Goal: Information Seeking & Learning: Learn about a topic

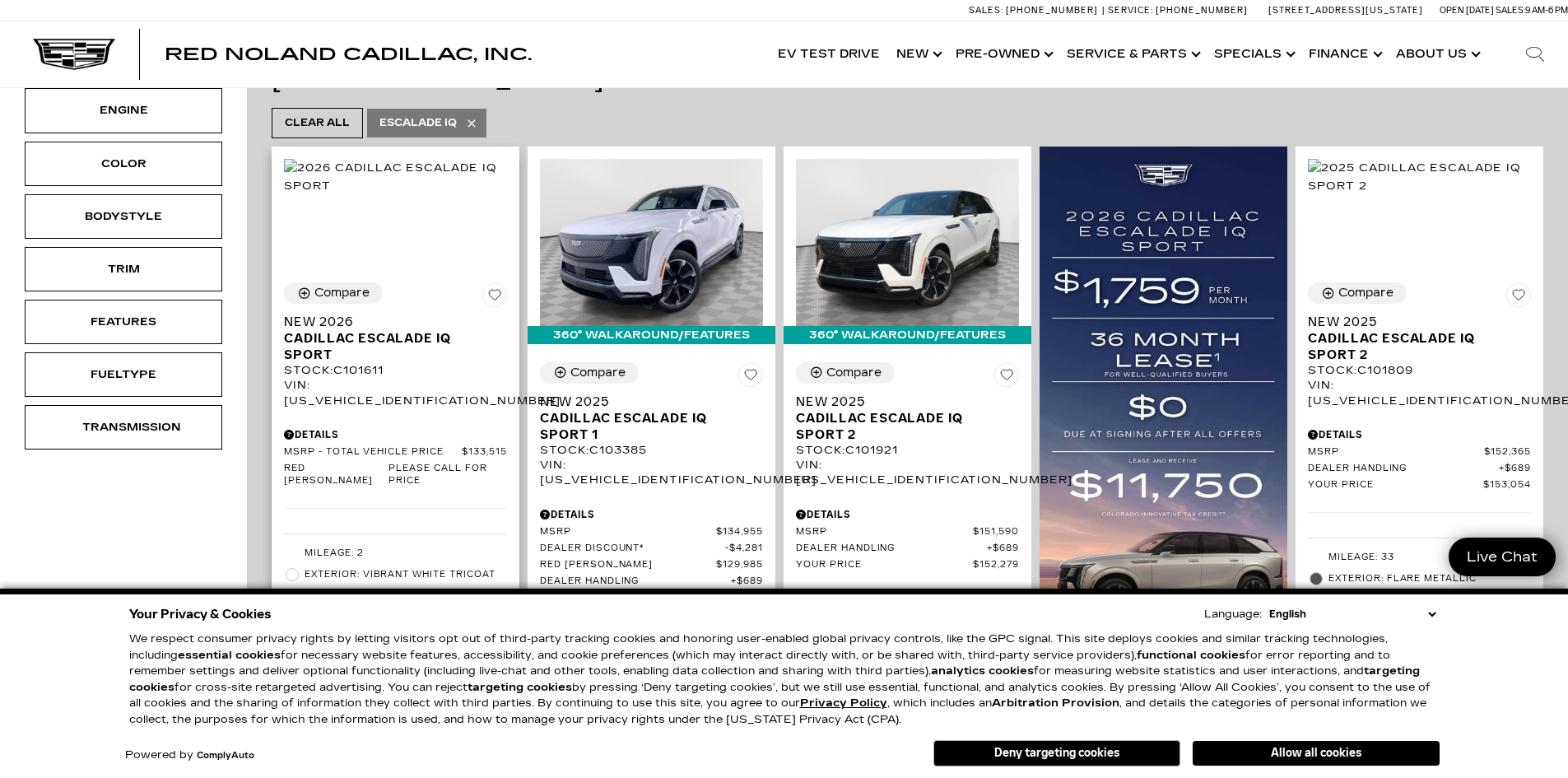
scroll to position [412, 0]
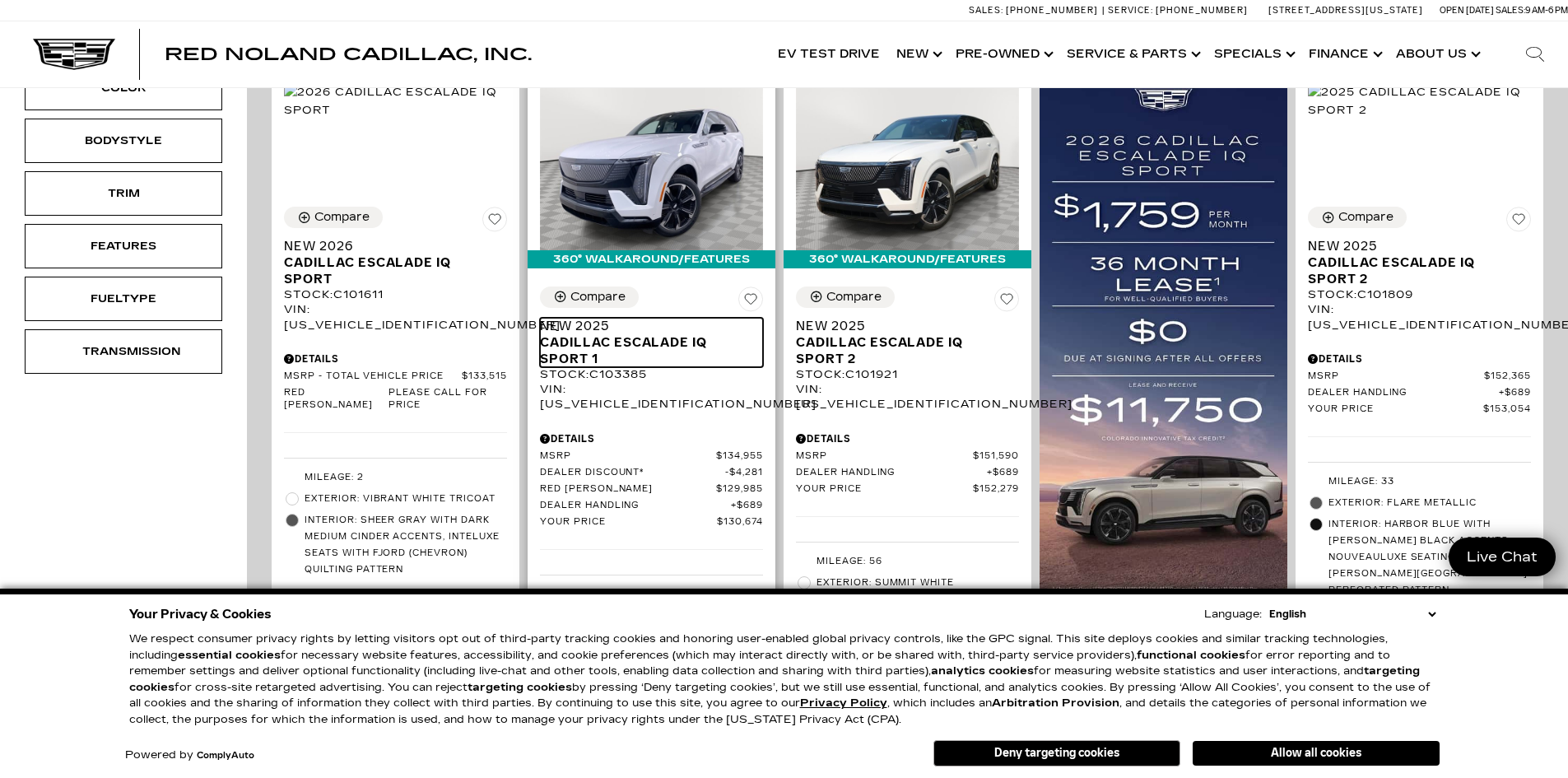
click at [613, 335] on span "Cadillac ESCALADE IQ Sport 1" at bounding box center [644, 350] width 210 height 33
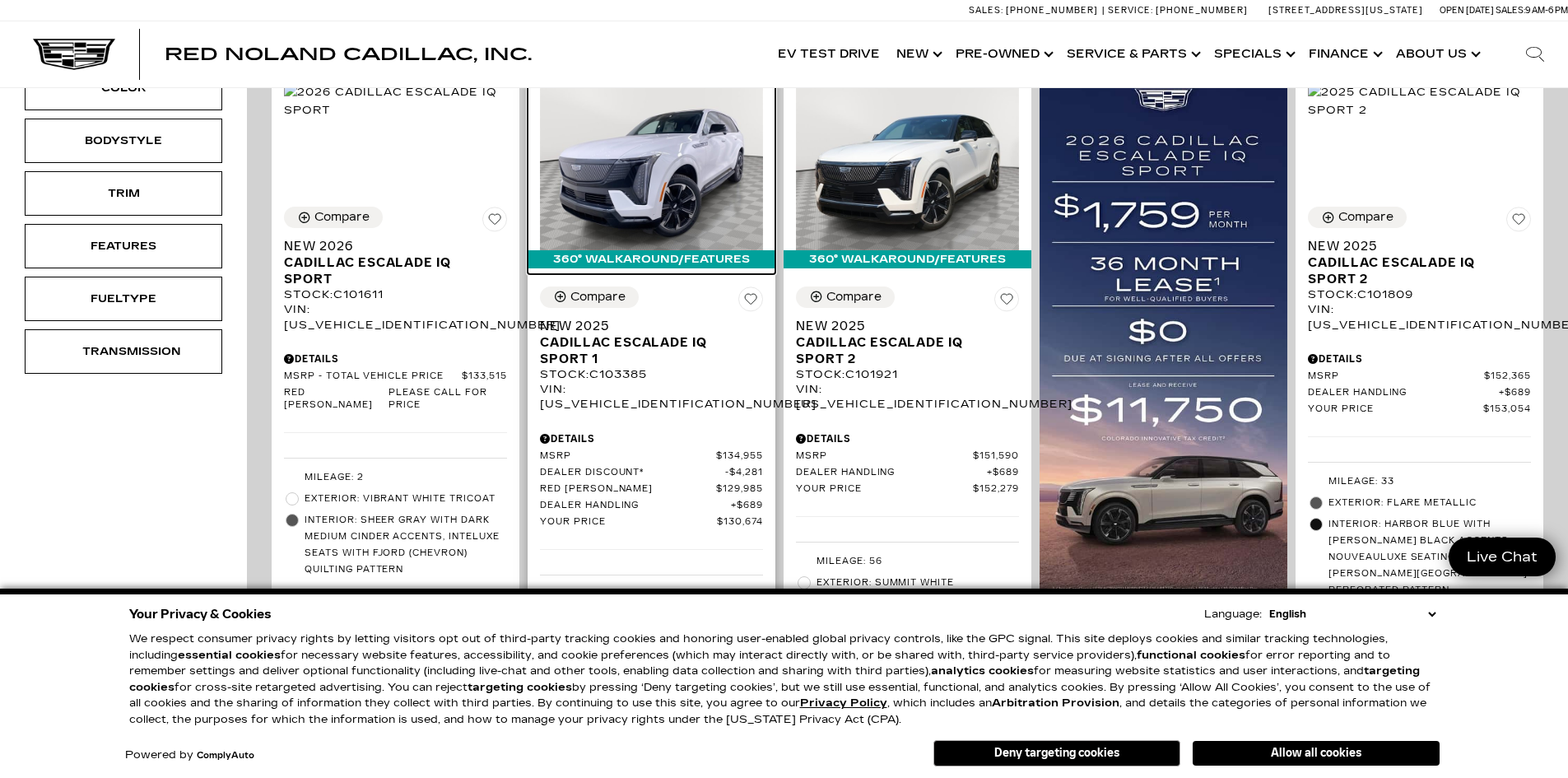
click at [630, 215] on img at bounding box center [651, 166] width 223 height 167
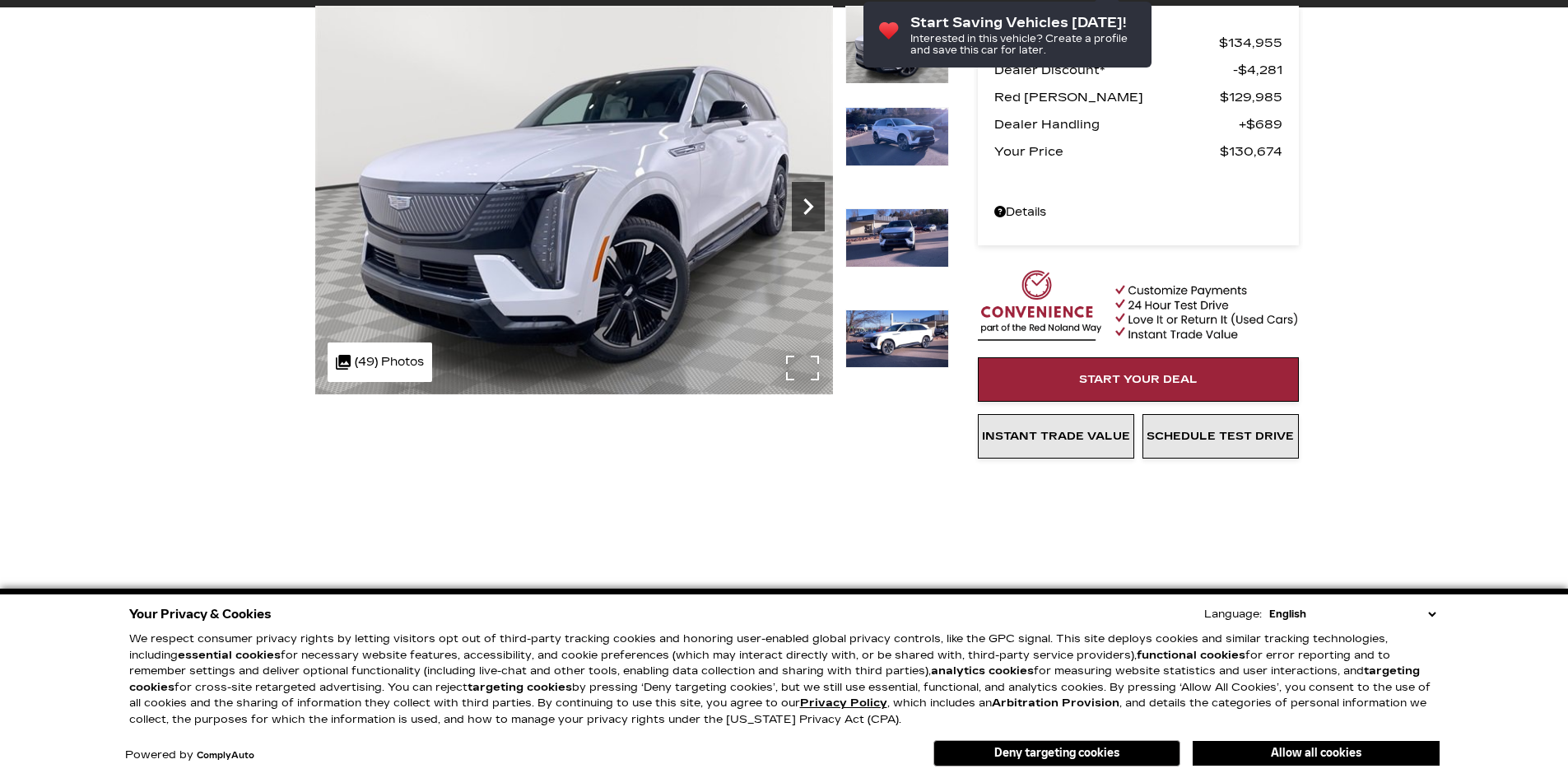
click at [804, 212] on icon "Next" at bounding box center [808, 206] width 10 height 17
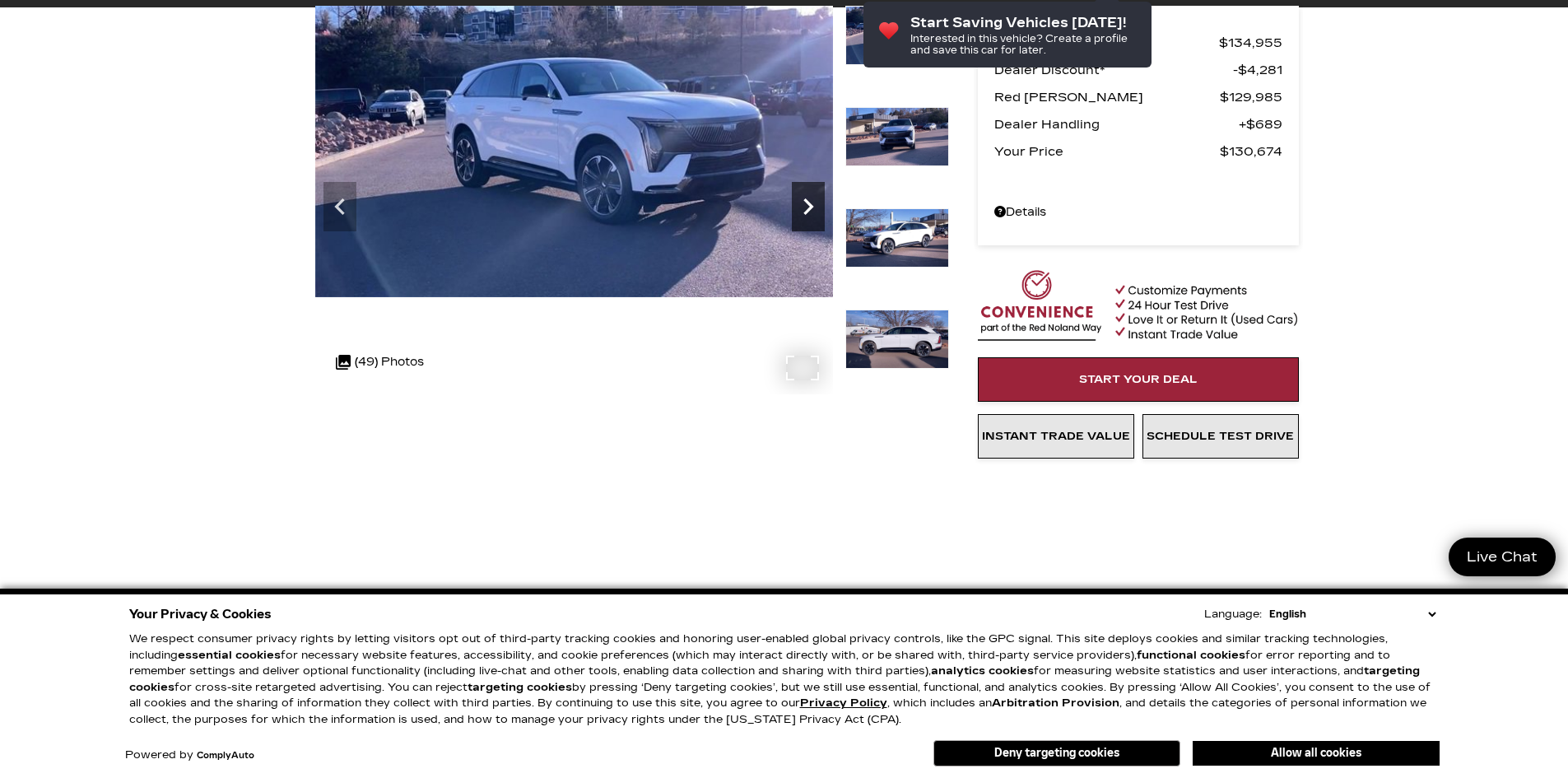
click at [805, 205] on icon "Next" at bounding box center [807, 206] width 33 height 33
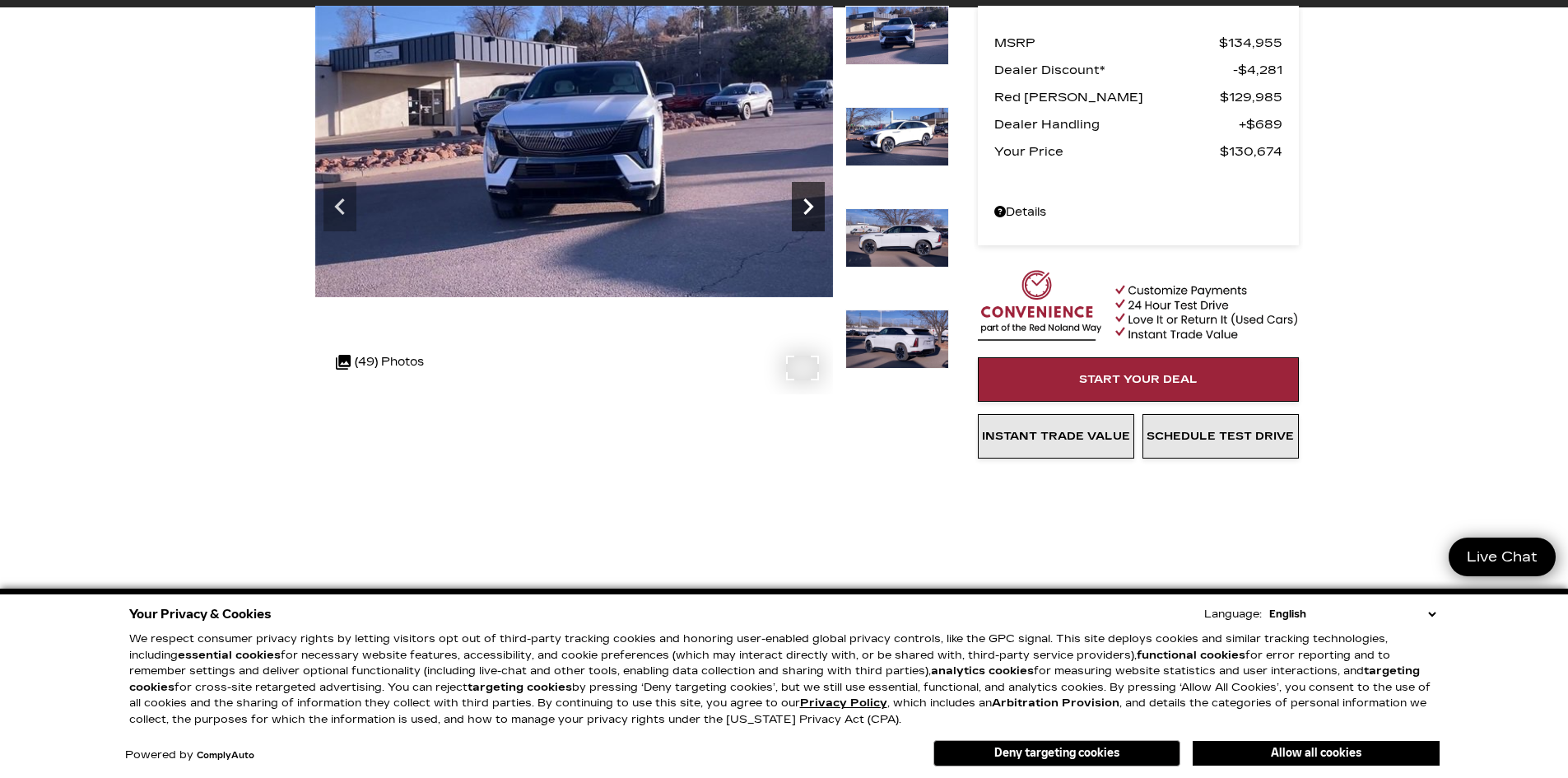
click at [802, 198] on icon "Next" at bounding box center [807, 206] width 33 height 33
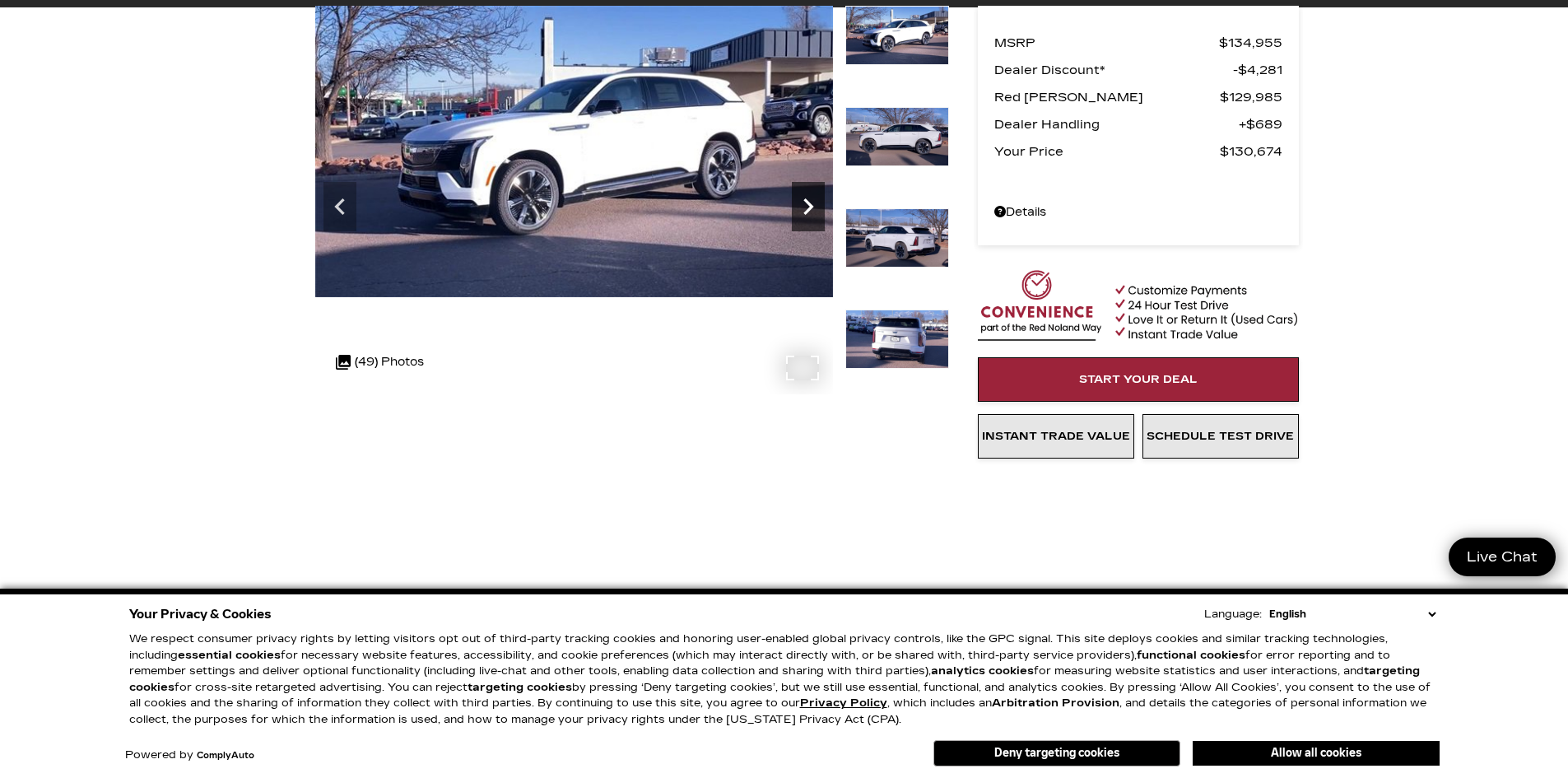
click at [802, 199] on icon "Next" at bounding box center [807, 206] width 33 height 33
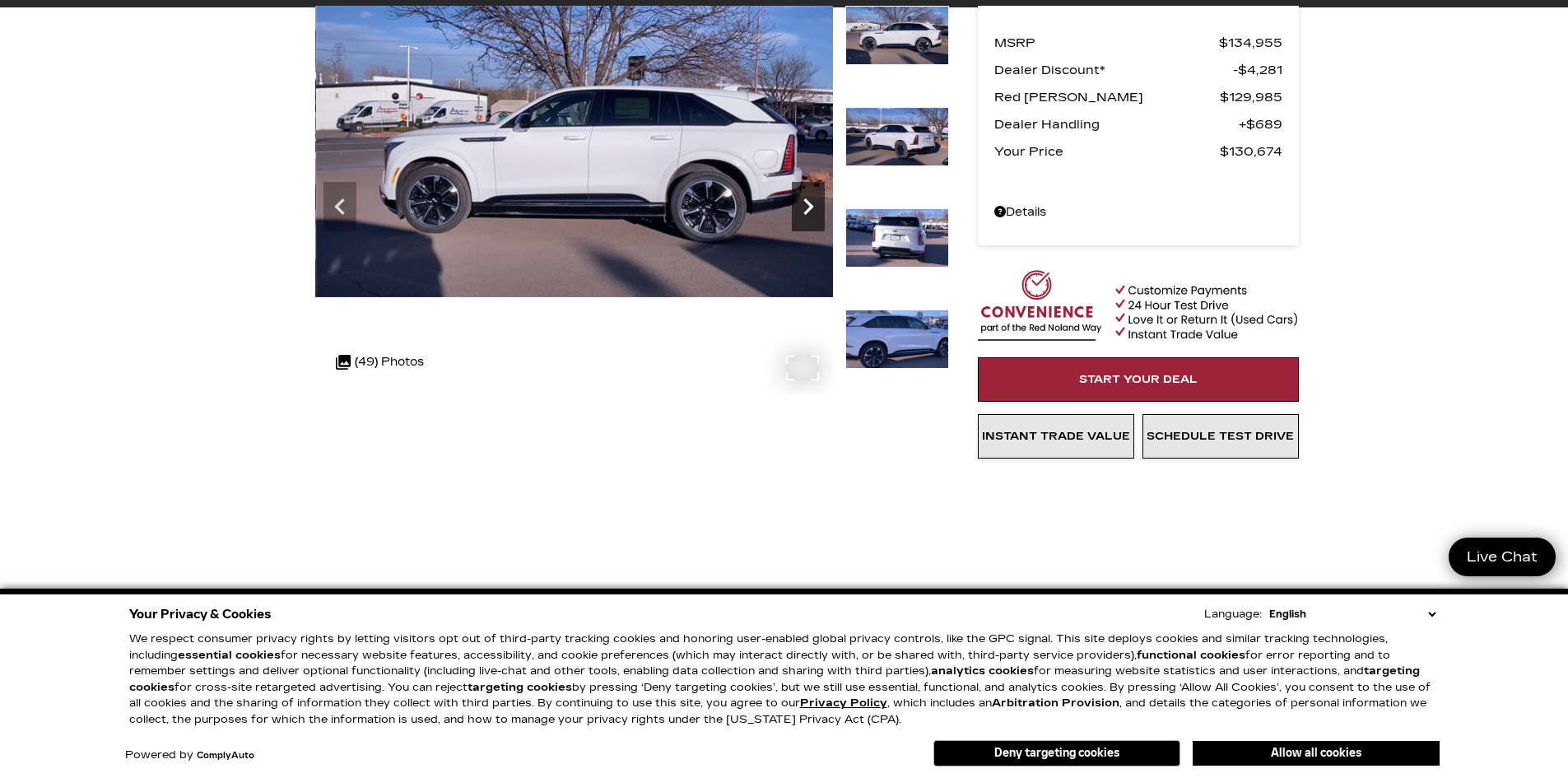
click at [803, 204] on icon "Next" at bounding box center [807, 206] width 33 height 33
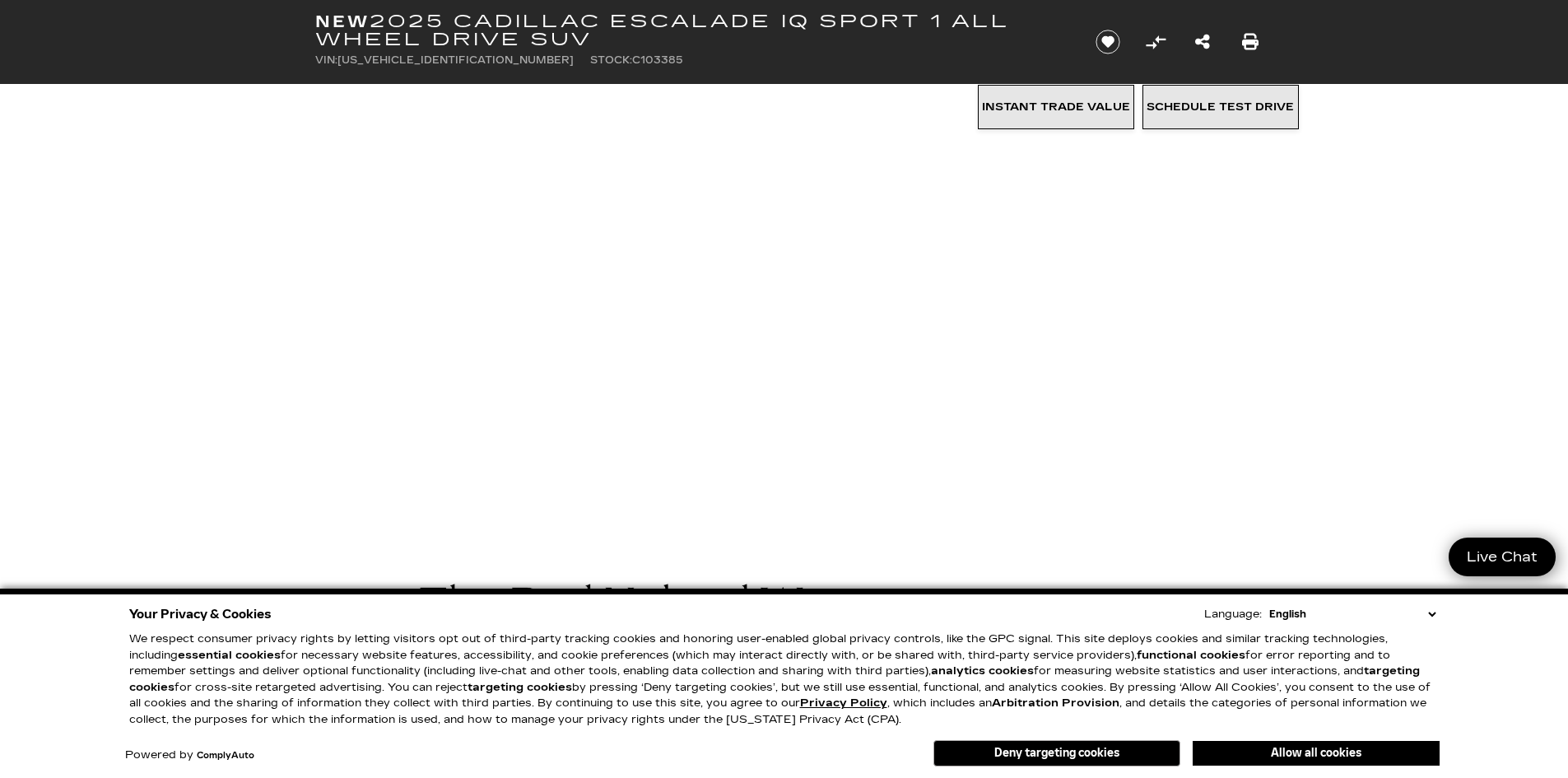
scroll to position [577, 0]
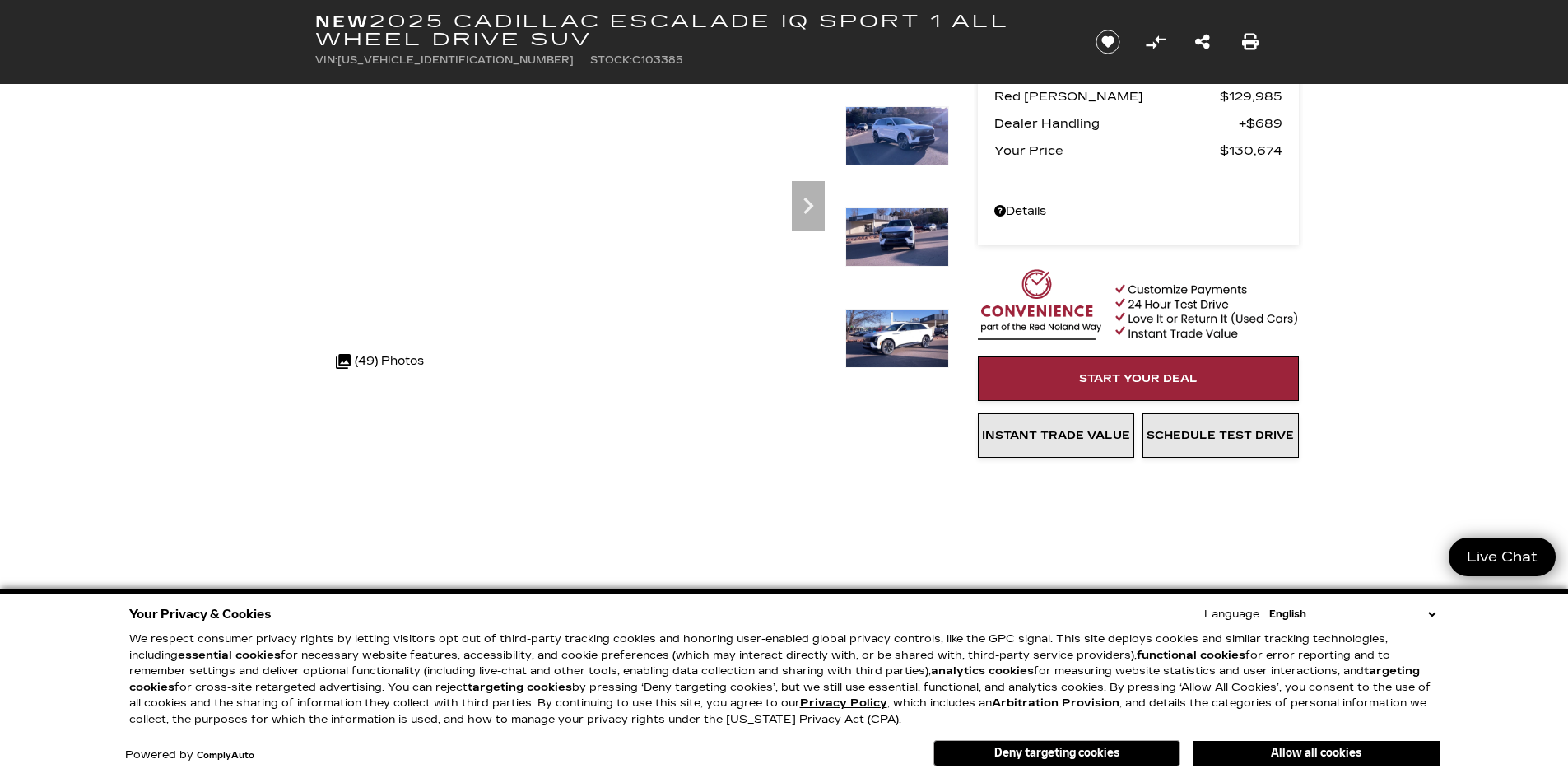
scroll to position [165, 0]
click at [378, 352] on div ".cls-1, .cls-3 { fill: #c50033; } .cls-1 { clip-rule: evenodd; } .cls-2 { clip-…" at bounding box center [380, 362] width 105 height 39
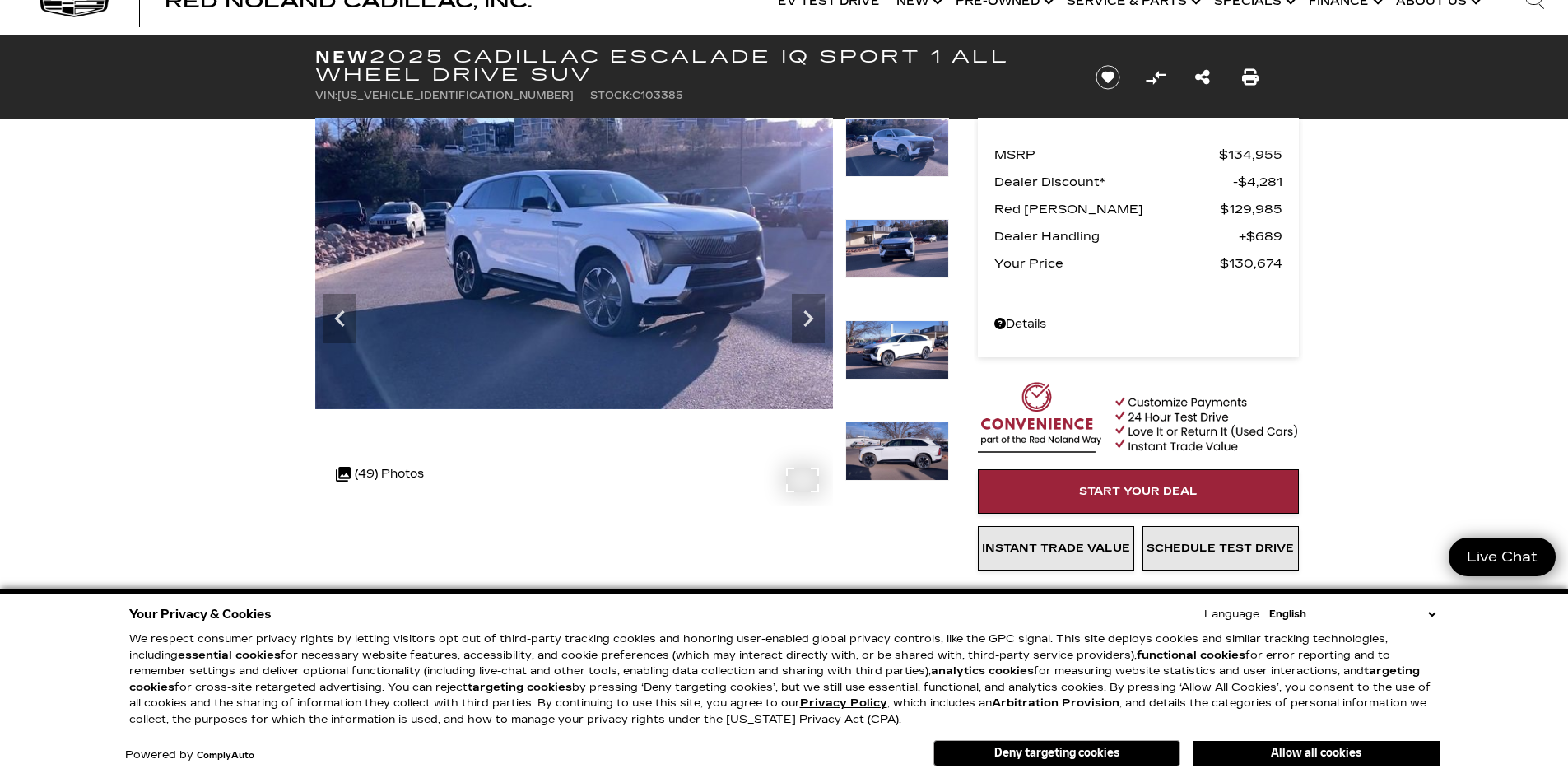
scroll to position [82, 0]
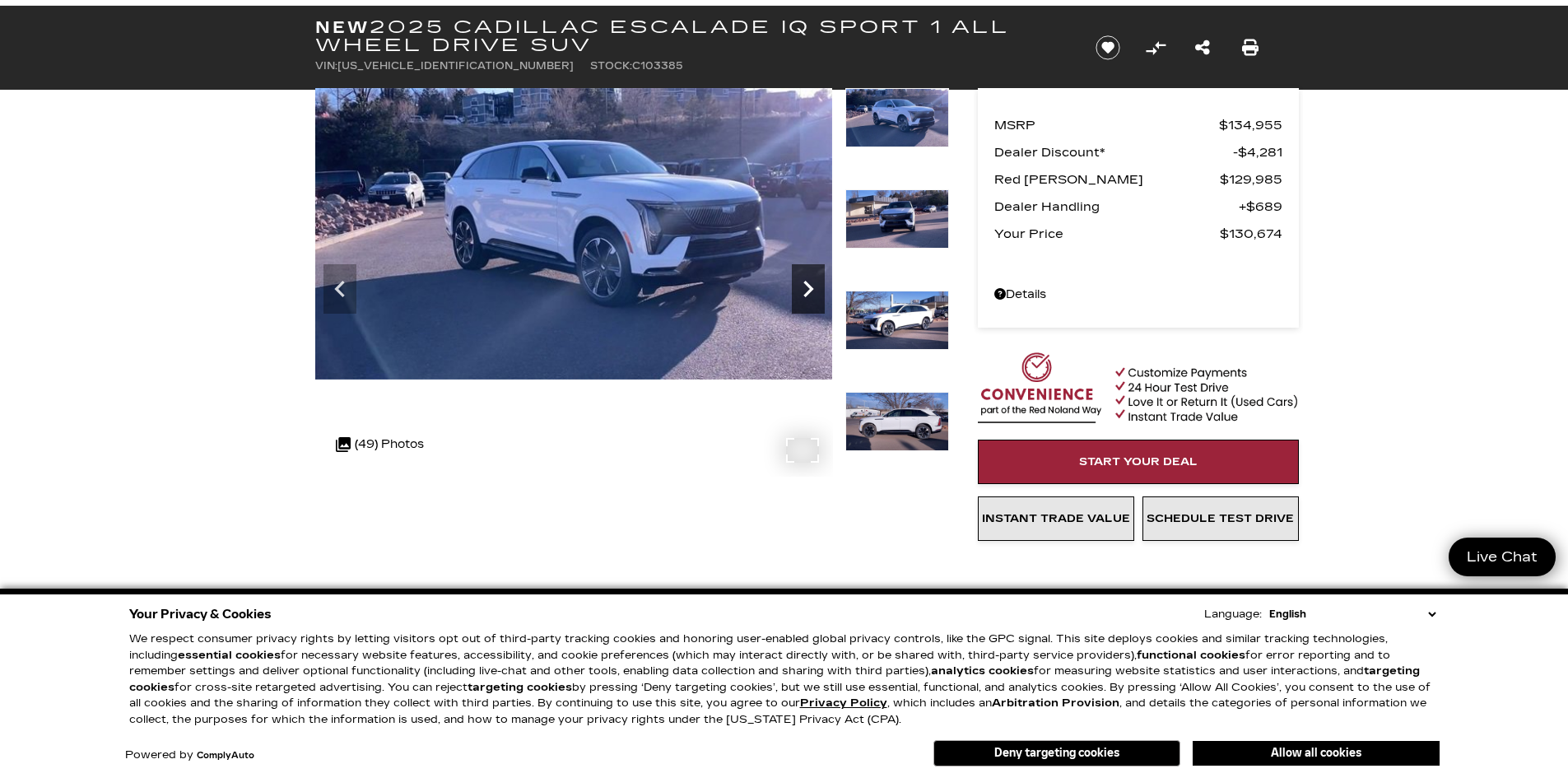
click at [797, 290] on icon "Next" at bounding box center [807, 288] width 33 height 33
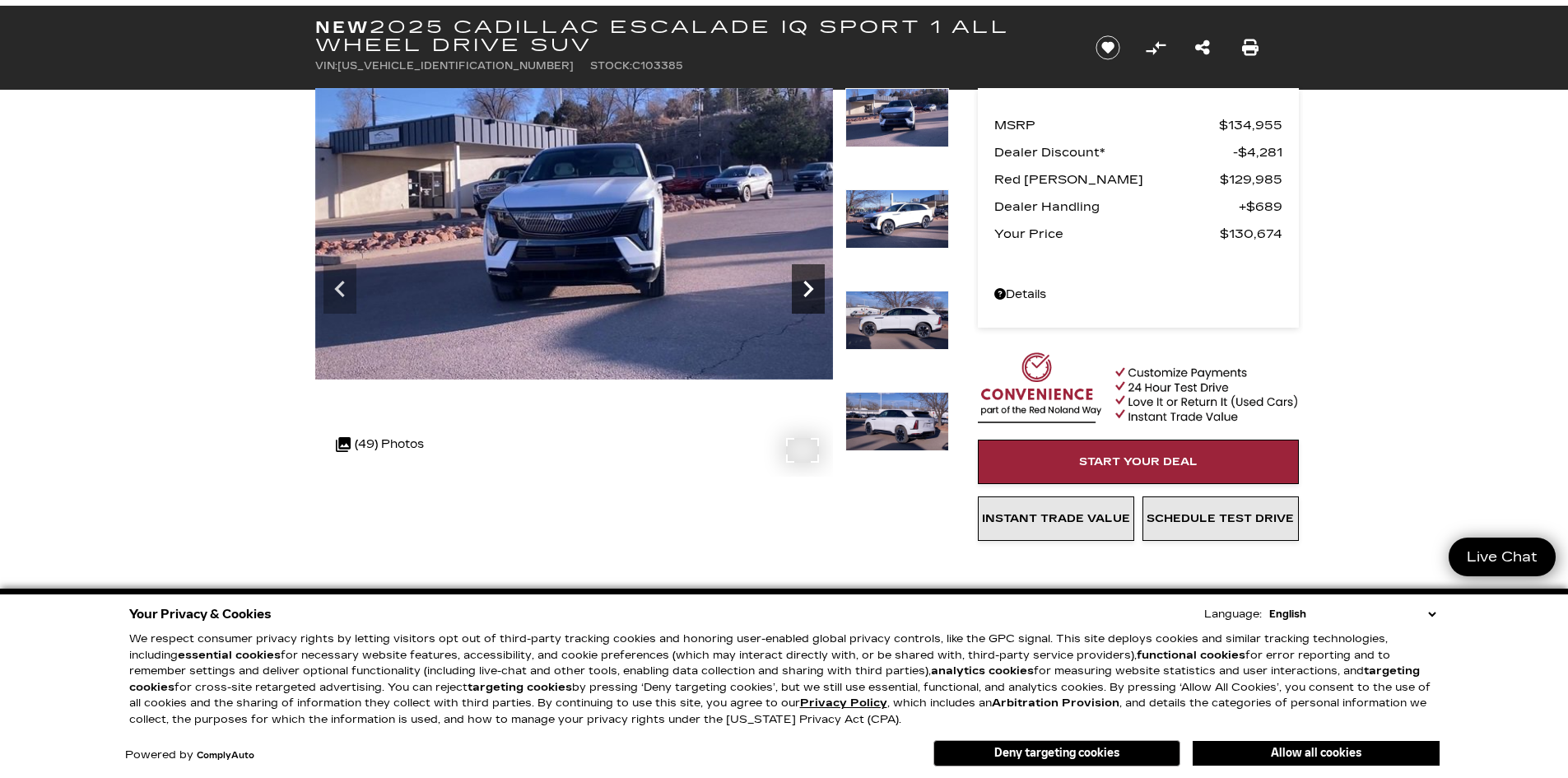
click at [795, 291] on icon "Next" at bounding box center [807, 288] width 33 height 33
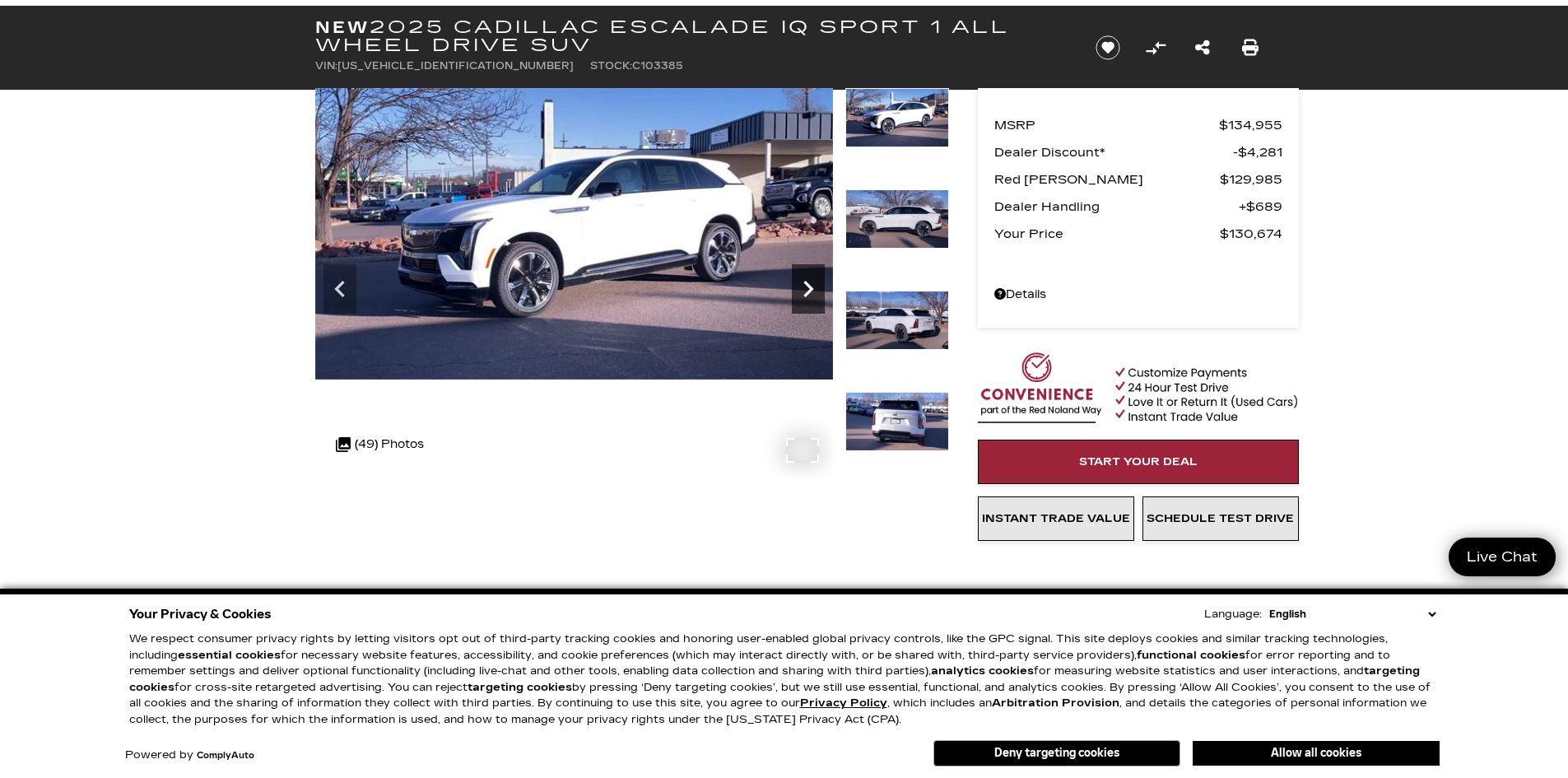
click at [794, 295] on icon "Next" at bounding box center [807, 288] width 33 height 33
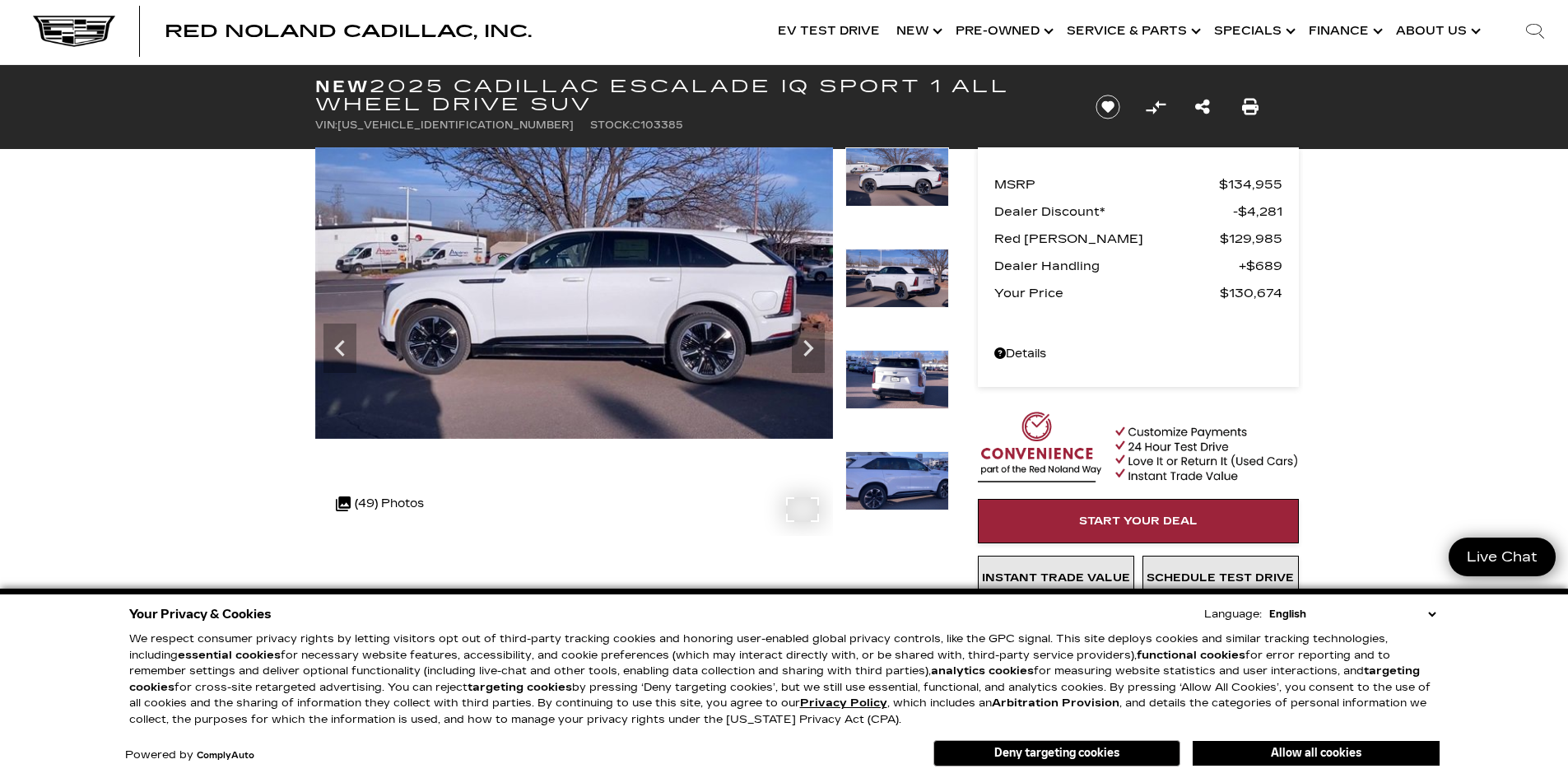
scroll to position [0, 0]
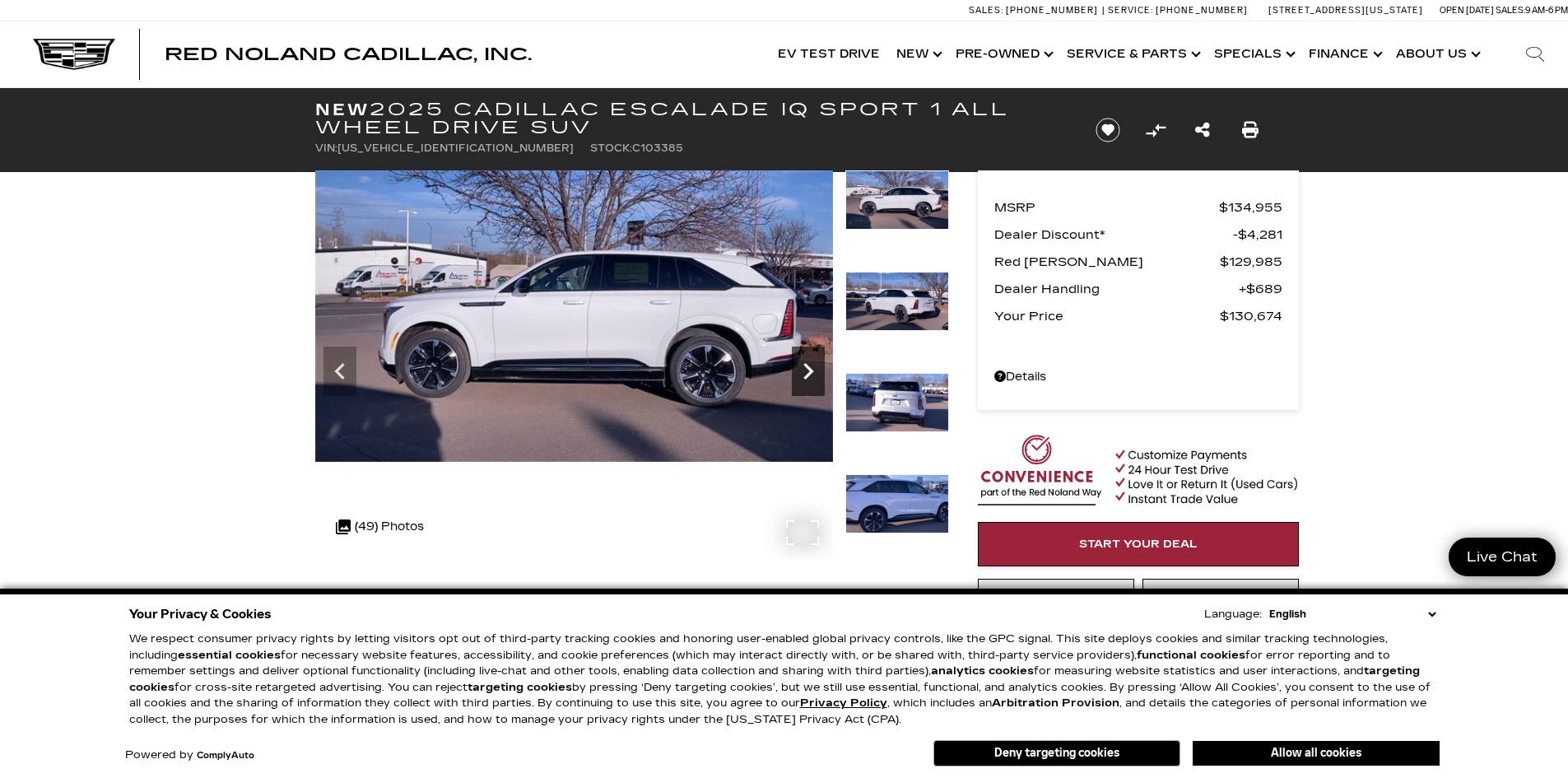
click at [805, 370] on icon "Next" at bounding box center [807, 370] width 33 height 33
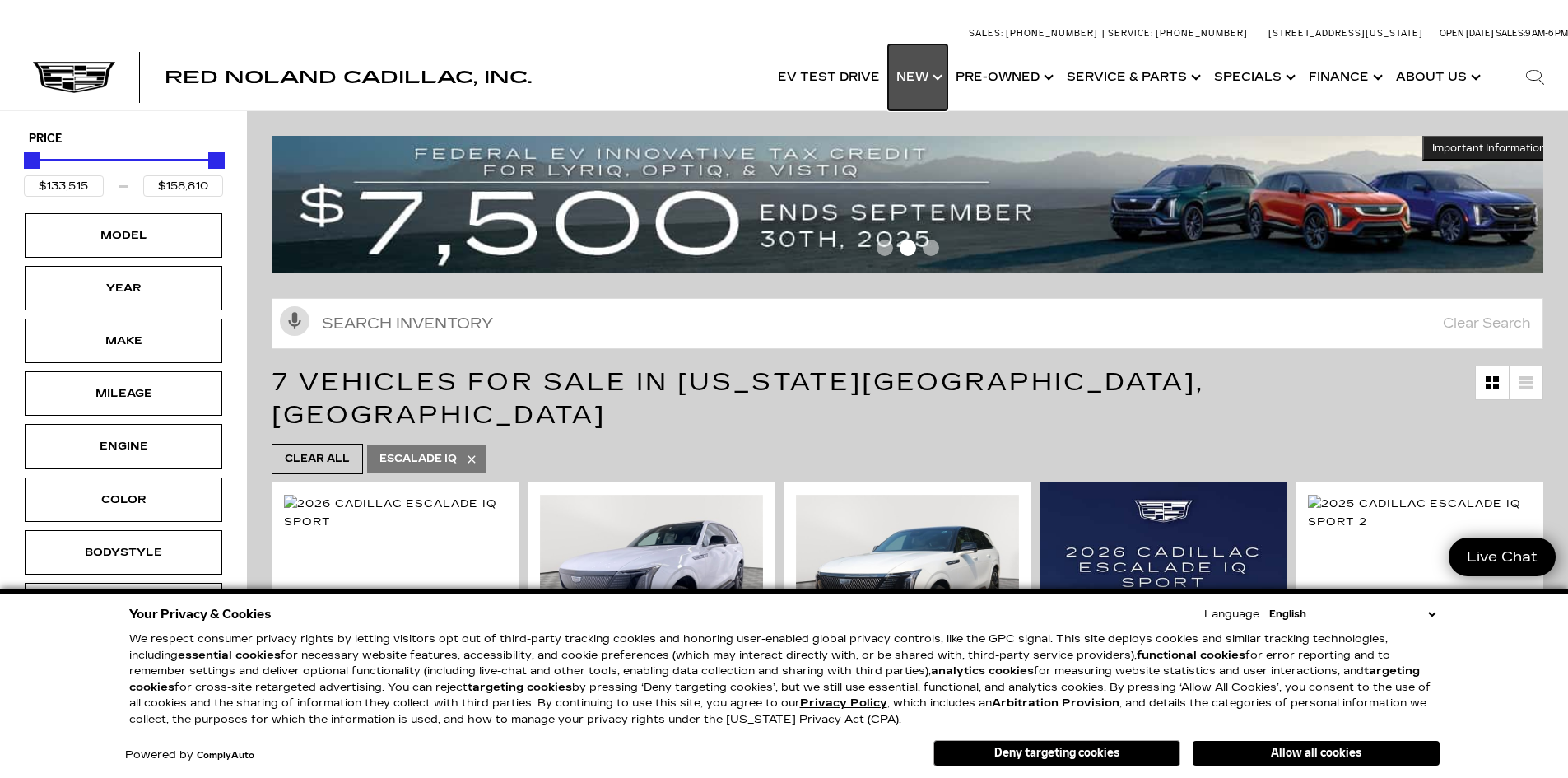
click at [924, 81] on link "Show New" at bounding box center [918, 77] width 59 height 66
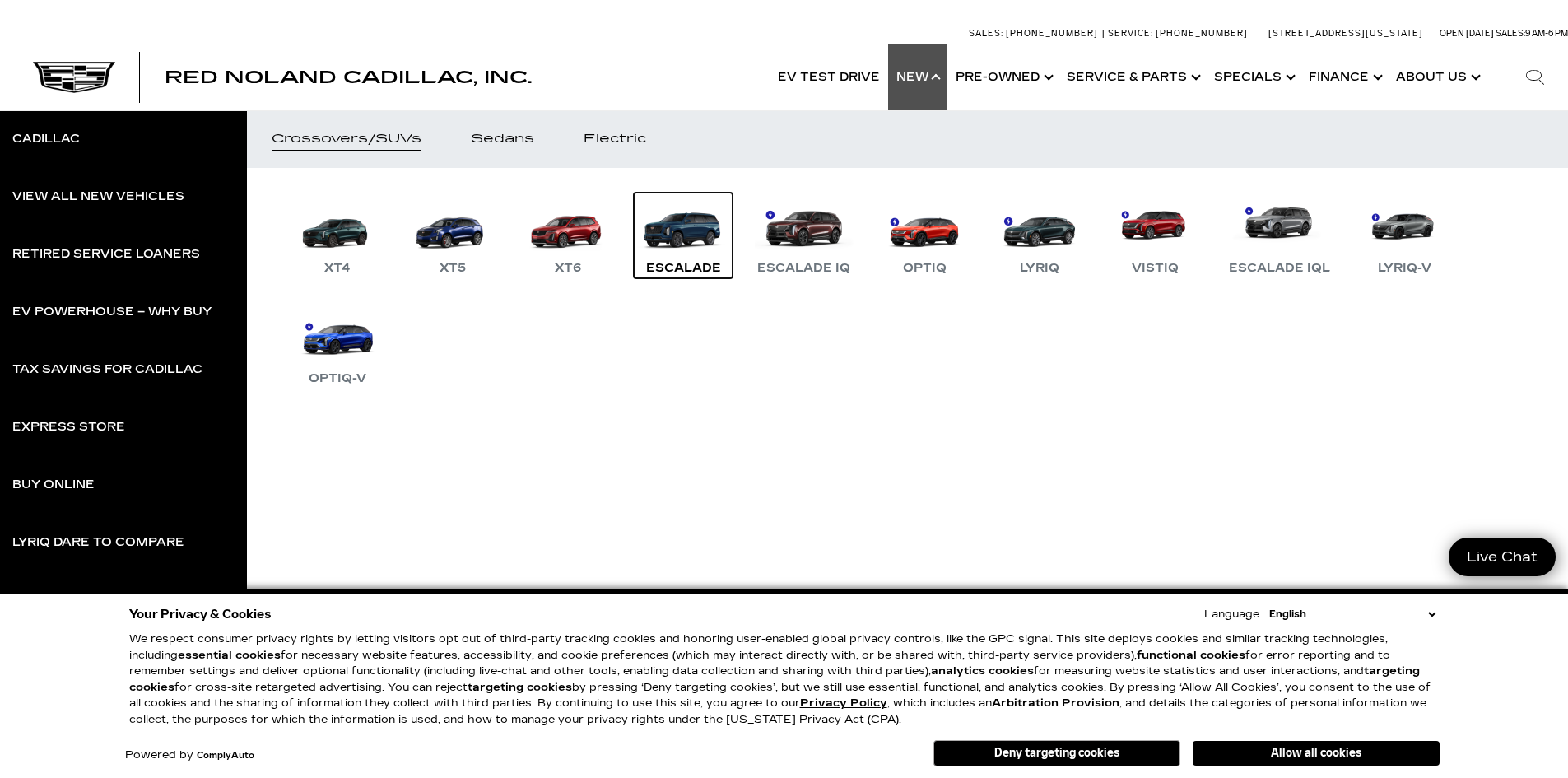
click at [707, 261] on div "Escalade" at bounding box center [683, 269] width 92 height 20
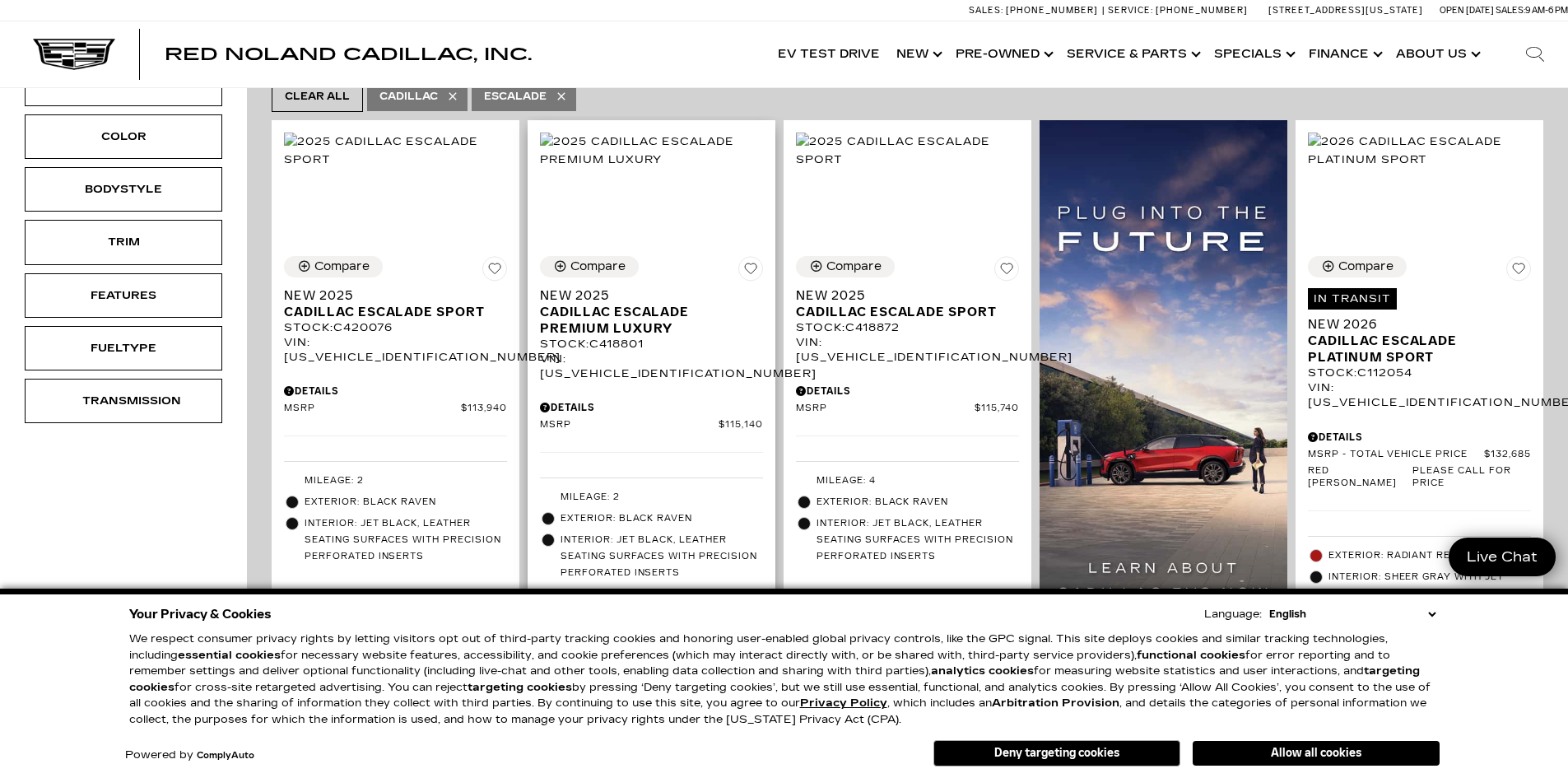
scroll to position [412, 0]
click at [612, 303] on span "Cadillac Escalade Premium Luxury" at bounding box center [644, 319] width 210 height 33
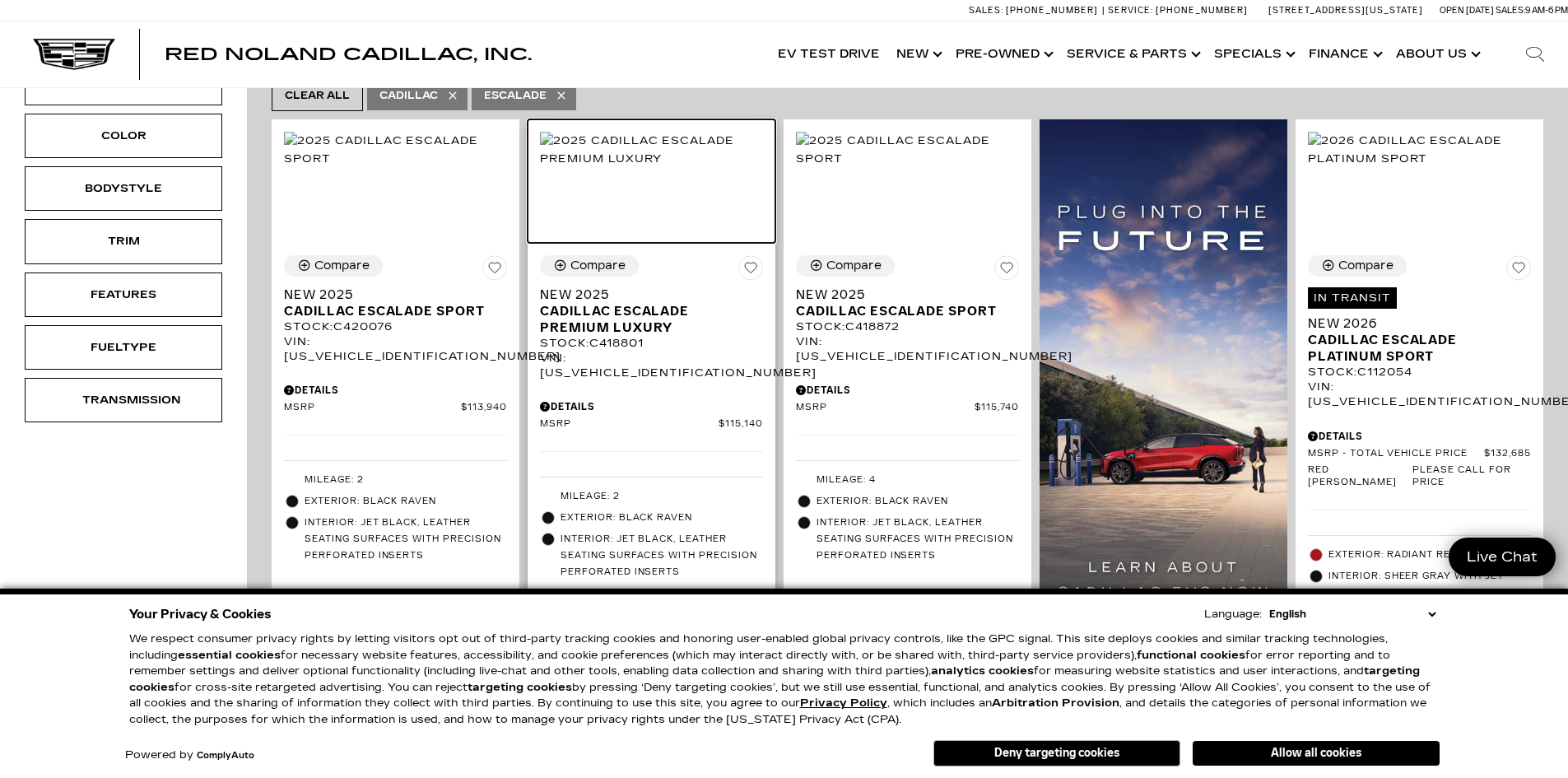
click at [648, 168] on img at bounding box center [651, 149] width 223 height 37
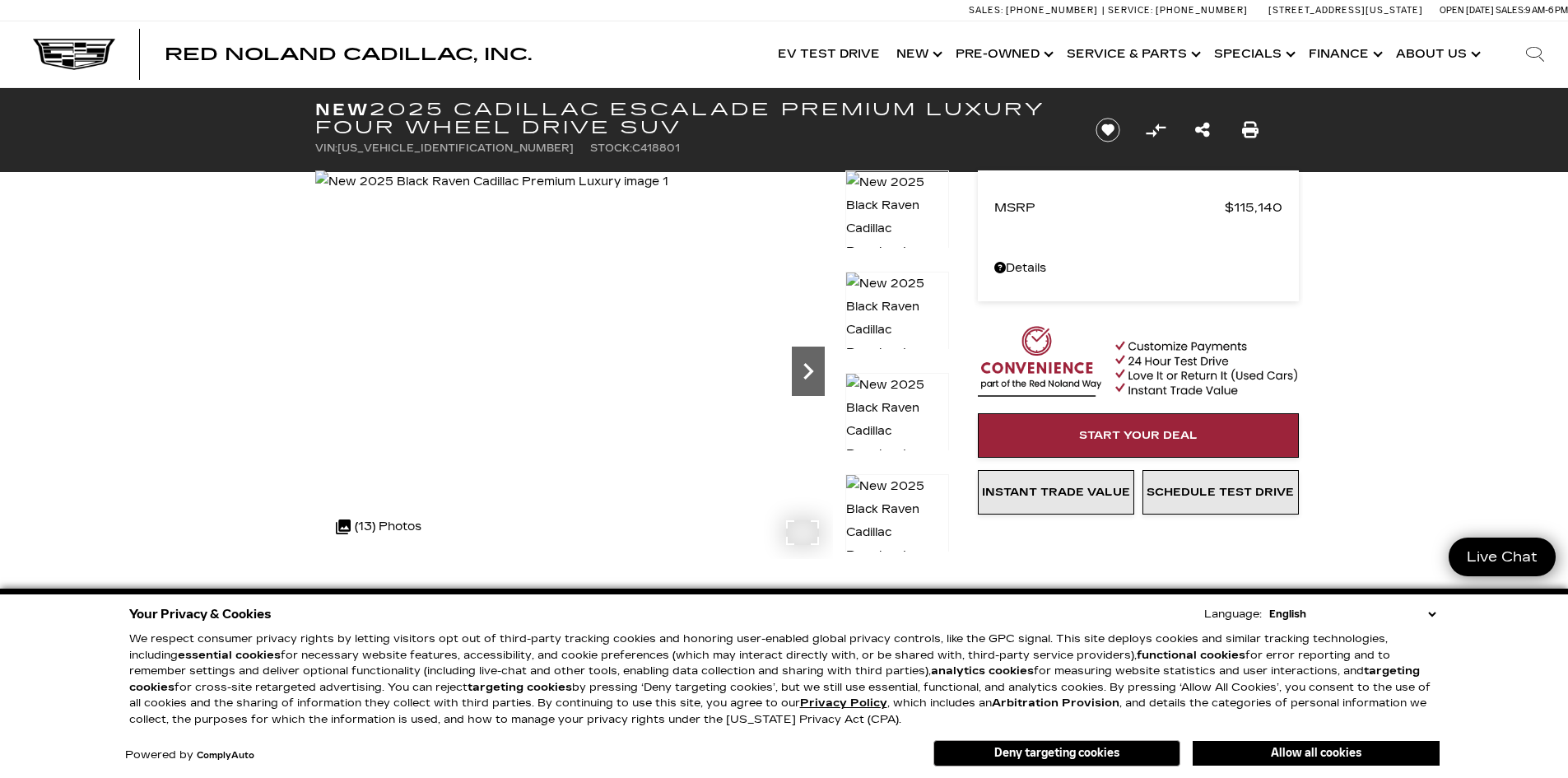
click at [800, 366] on icon "Next" at bounding box center [807, 370] width 33 height 33
click at [800, 365] on icon "Next" at bounding box center [807, 370] width 33 height 33
click at [800, 363] on icon "Next" at bounding box center [807, 370] width 33 height 33
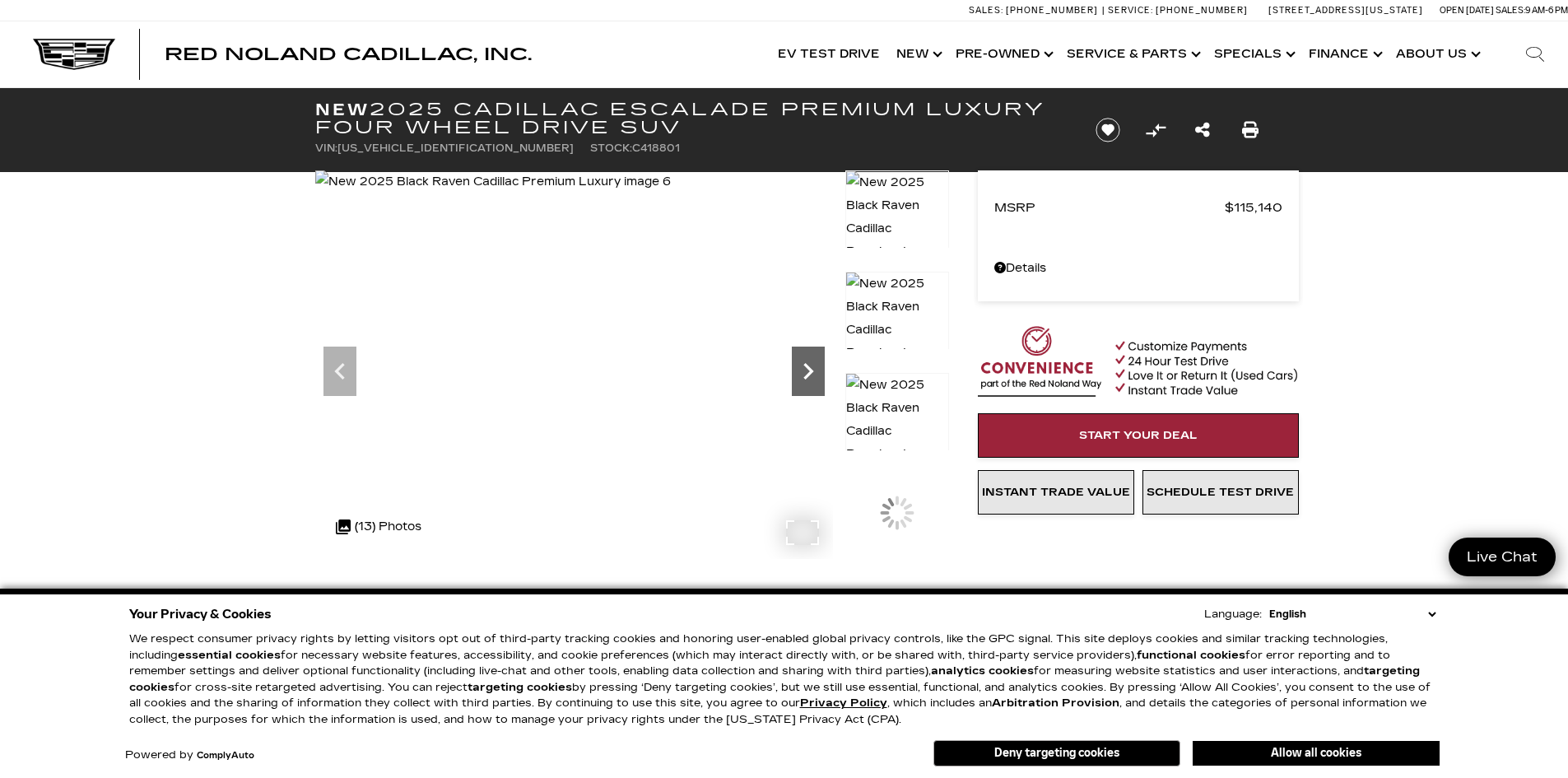
click at [800, 363] on icon "Next" at bounding box center [807, 370] width 33 height 33
click at [607, 194] on img at bounding box center [494, 182] width 362 height 23
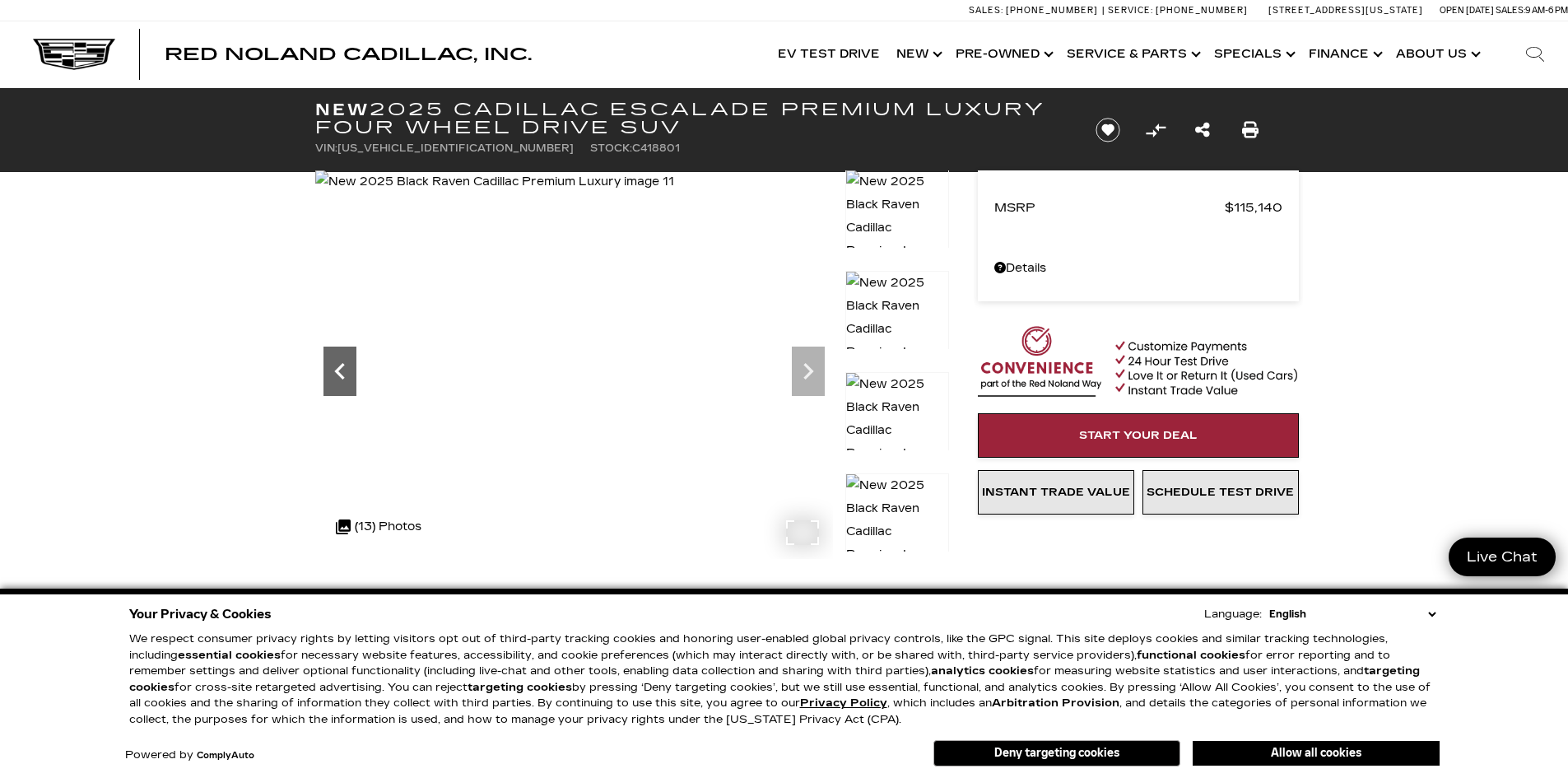
click at [350, 369] on icon "Previous" at bounding box center [339, 370] width 33 height 33
click at [319, 376] on div at bounding box center [573, 365] width 518 height 389
click at [330, 364] on icon "Previous" at bounding box center [339, 370] width 33 height 33
click at [336, 374] on icon "Previous" at bounding box center [339, 370] width 33 height 33
click at [335, 374] on icon "Previous" at bounding box center [339, 370] width 33 height 33
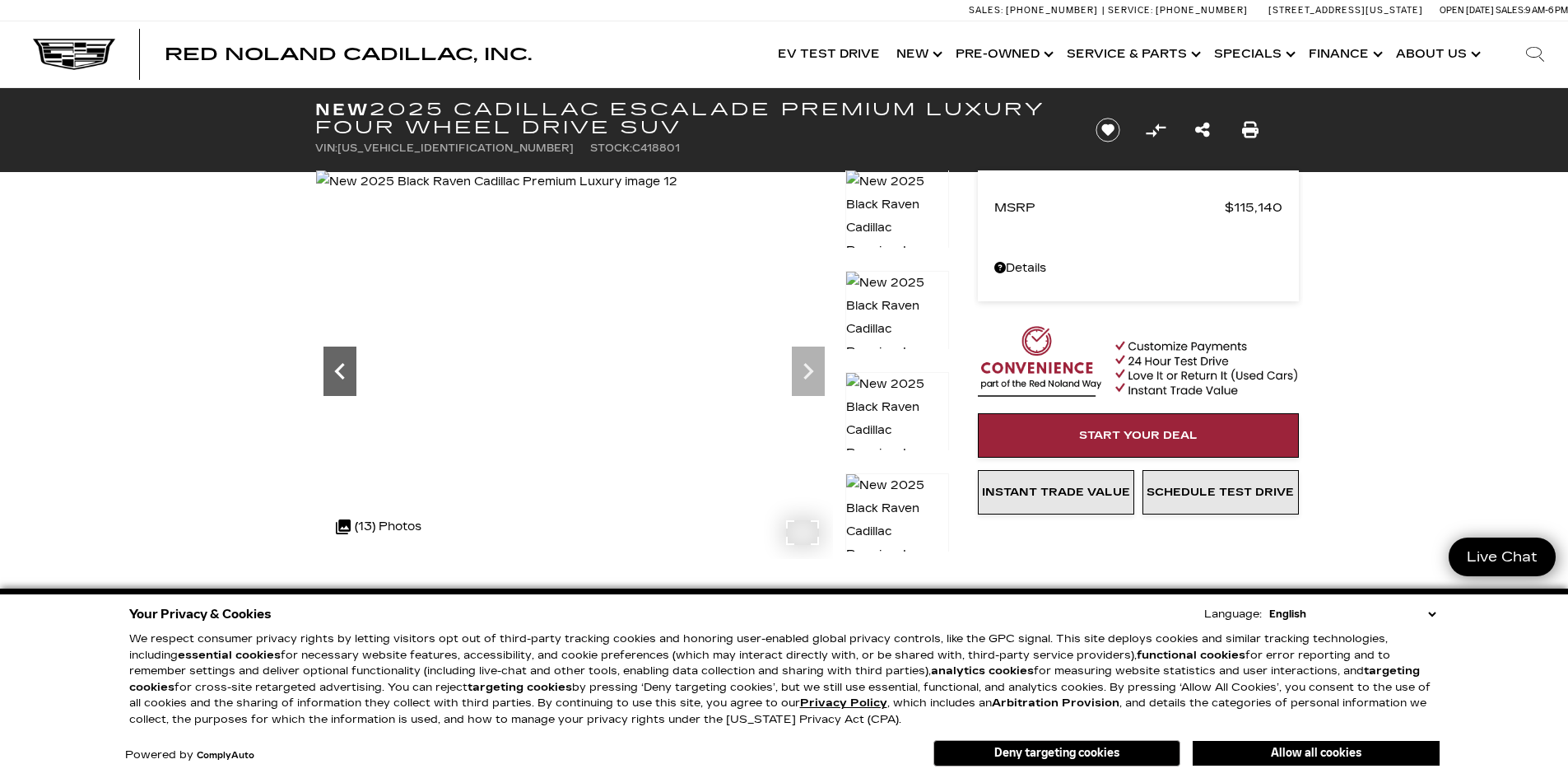
click at [339, 375] on icon "Previous" at bounding box center [339, 371] width 10 height 17
click at [399, 530] on div ".cls-1, .cls-3 { fill: #c50033; } .cls-1 { clip-rule: evenodd; } .cls-2 { clip-…" at bounding box center [378, 527] width 102 height 39
click at [332, 377] on icon "Previous" at bounding box center [339, 370] width 33 height 33
click at [900, 301] on img at bounding box center [896, 329] width 104 height 117
click at [898, 305] on img at bounding box center [896, 329] width 104 height 117
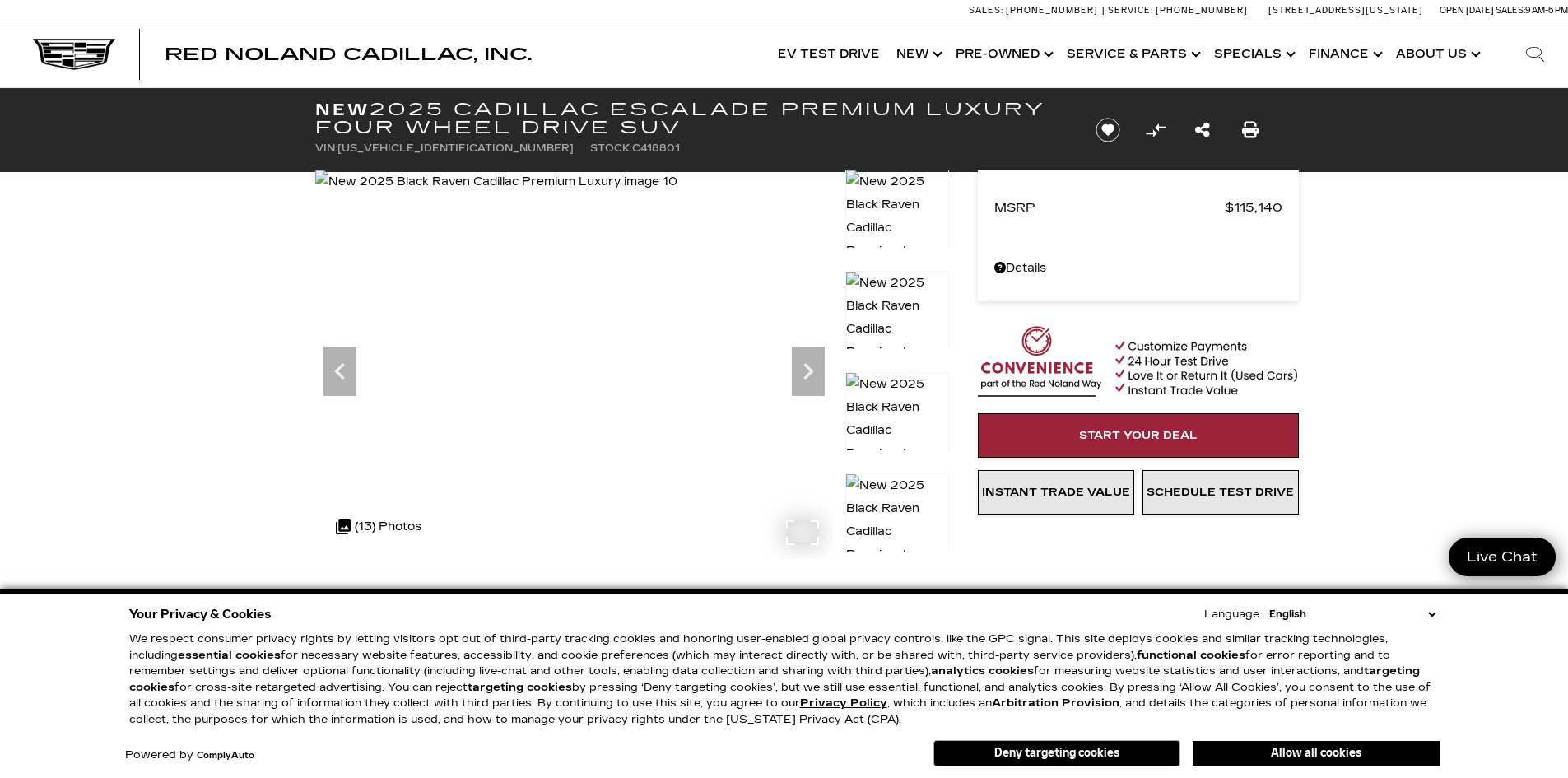
click at [657, 194] on img at bounding box center [495, 182] width 362 height 23
click at [906, 318] on img at bounding box center [896, 329] width 104 height 117
